Goal: Task Accomplishment & Management: Manage account settings

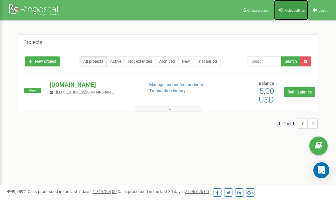
click at [289, 10] on span "Profile settings" at bounding box center [295, 11] width 20 height 4
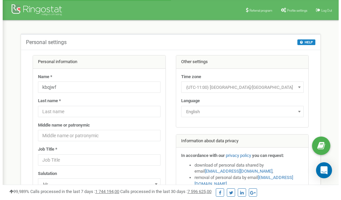
scroll to position [33, 0]
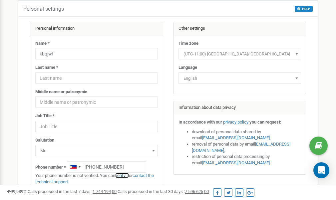
click at [126, 175] on link "verify it" at bounding box center [122, 175] width 14 height 5
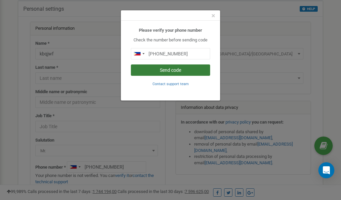
click at [168, 70] on button "Send code" at bounding box center [170, 69] width 79 height 11
